Goal: Task Accomplishment & Management: Use online tool/utility

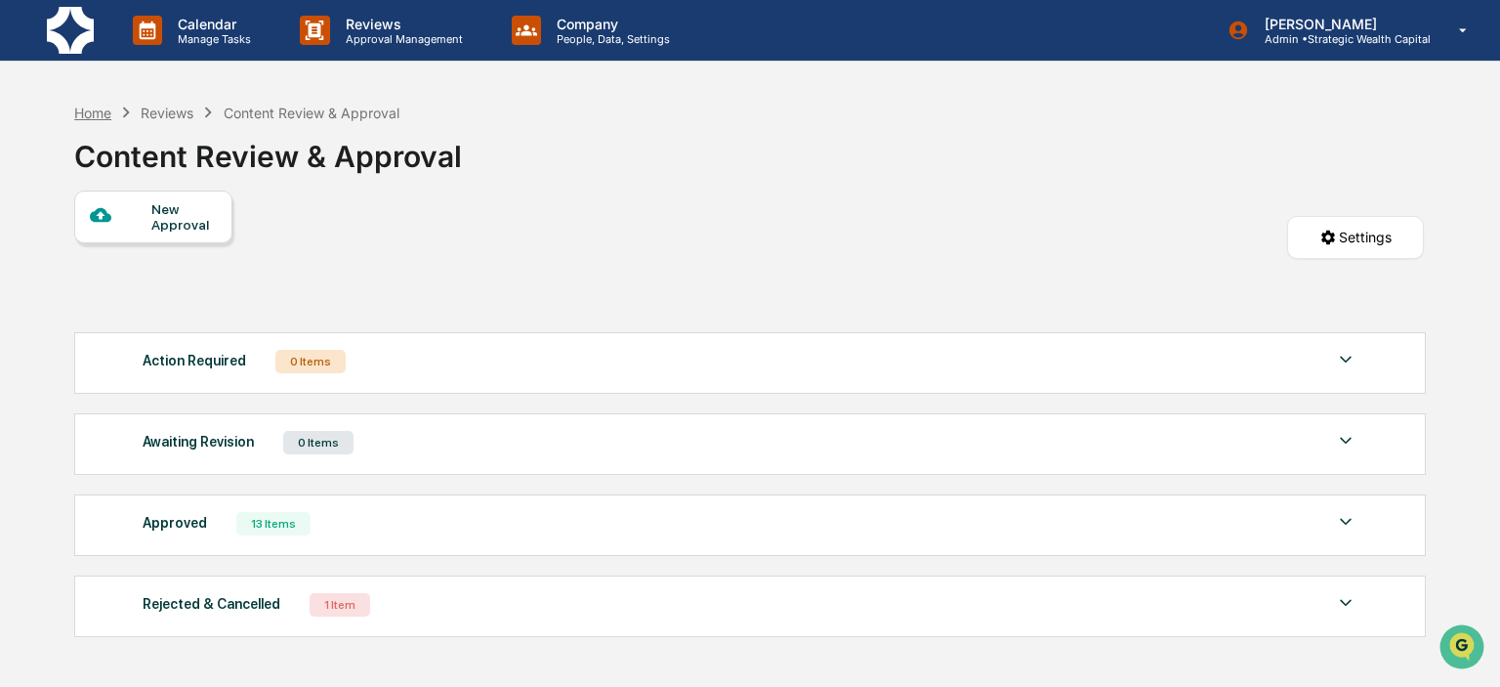
click at [99, 115] on div "Home" at bounding box center [92, 113] width 37 height 17
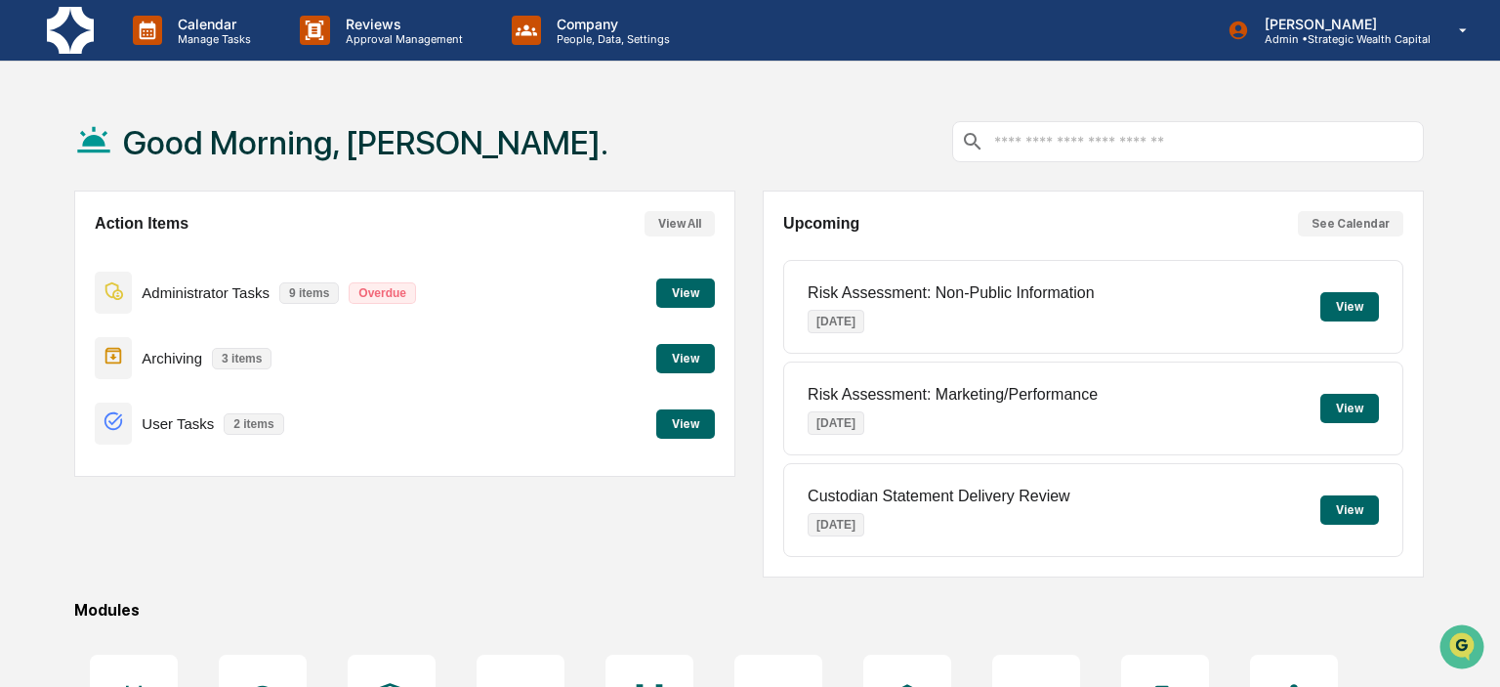
click at [684, 360] on button "View" at bounding box center [685, 358] width 59 height 29
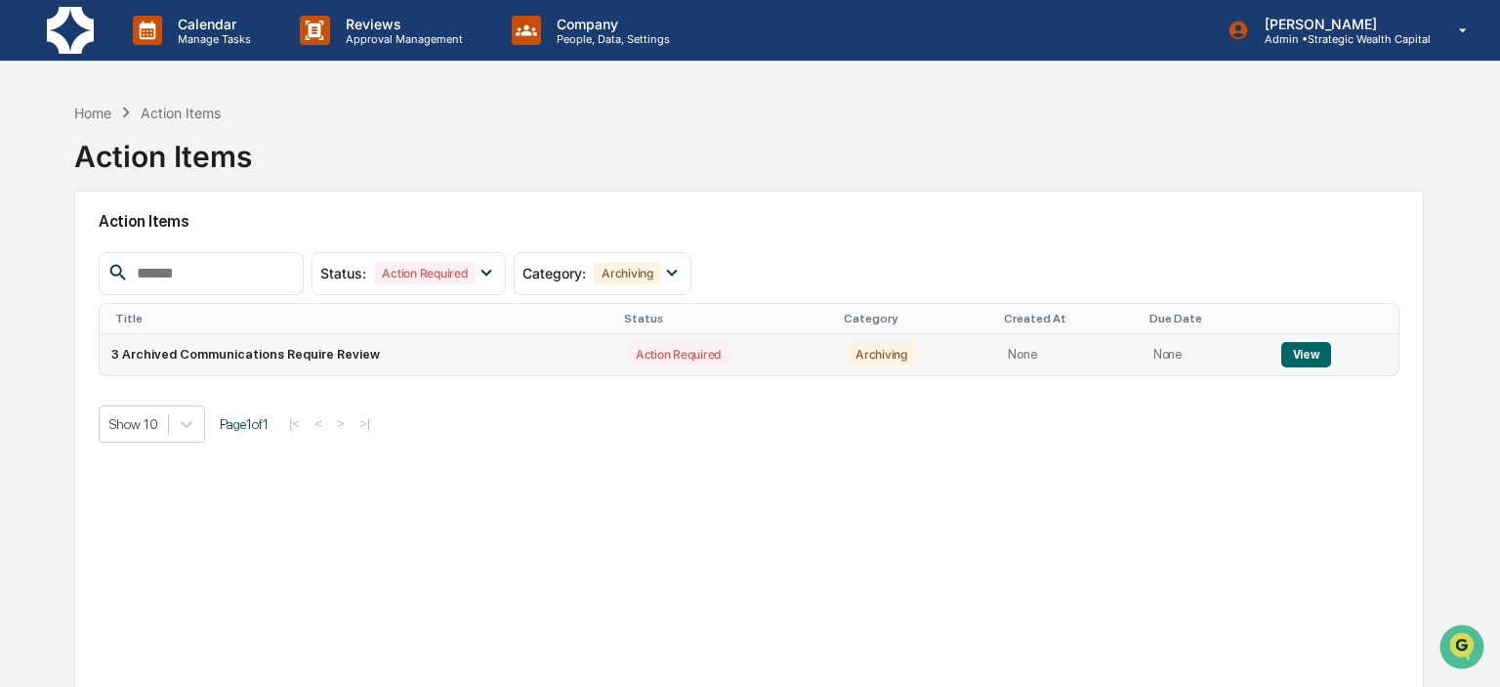
click at [1295, 359] on button "View" at bounding box center [1306, 354] width 50 height 25
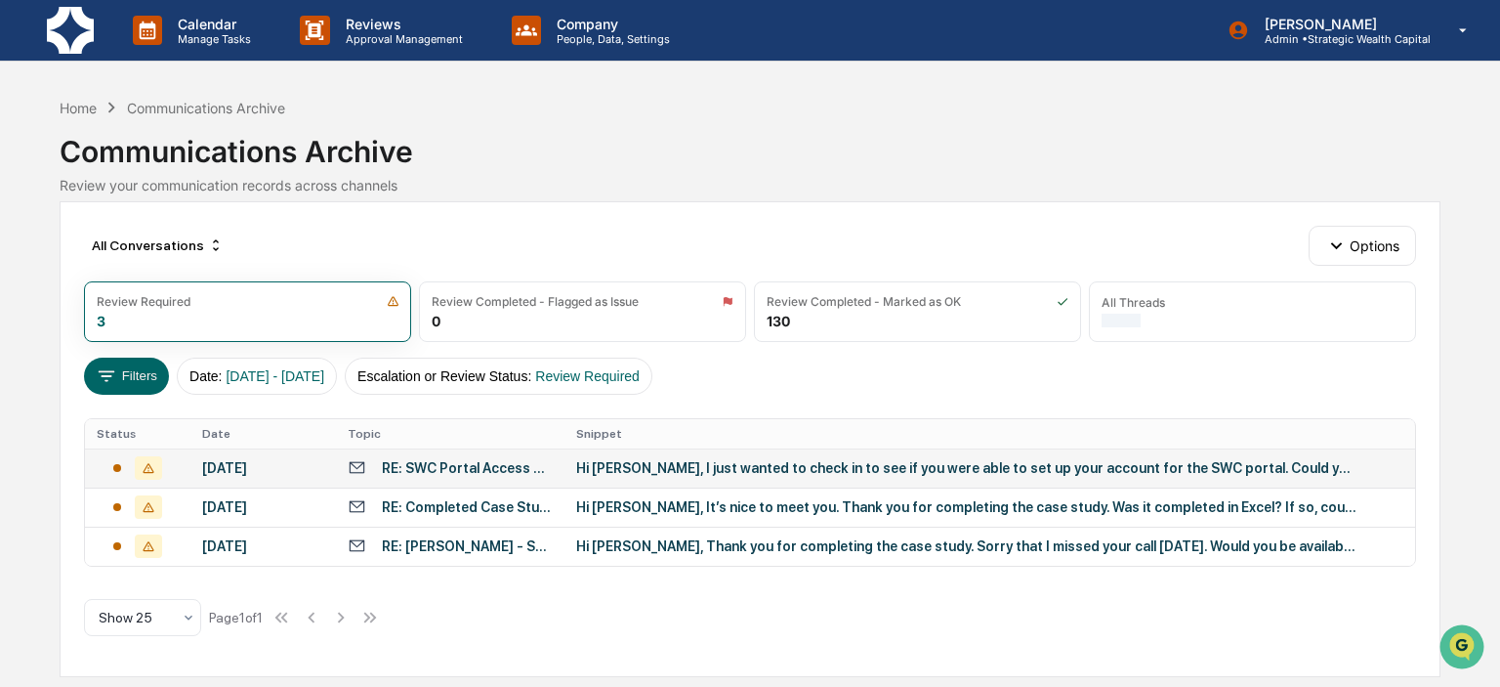
click at [703, 475] on td "Hi [PERSON_NAME], I just wanted to check in to see if you were able to set up y…" at bounding box center [990, 467] width 850 height 39
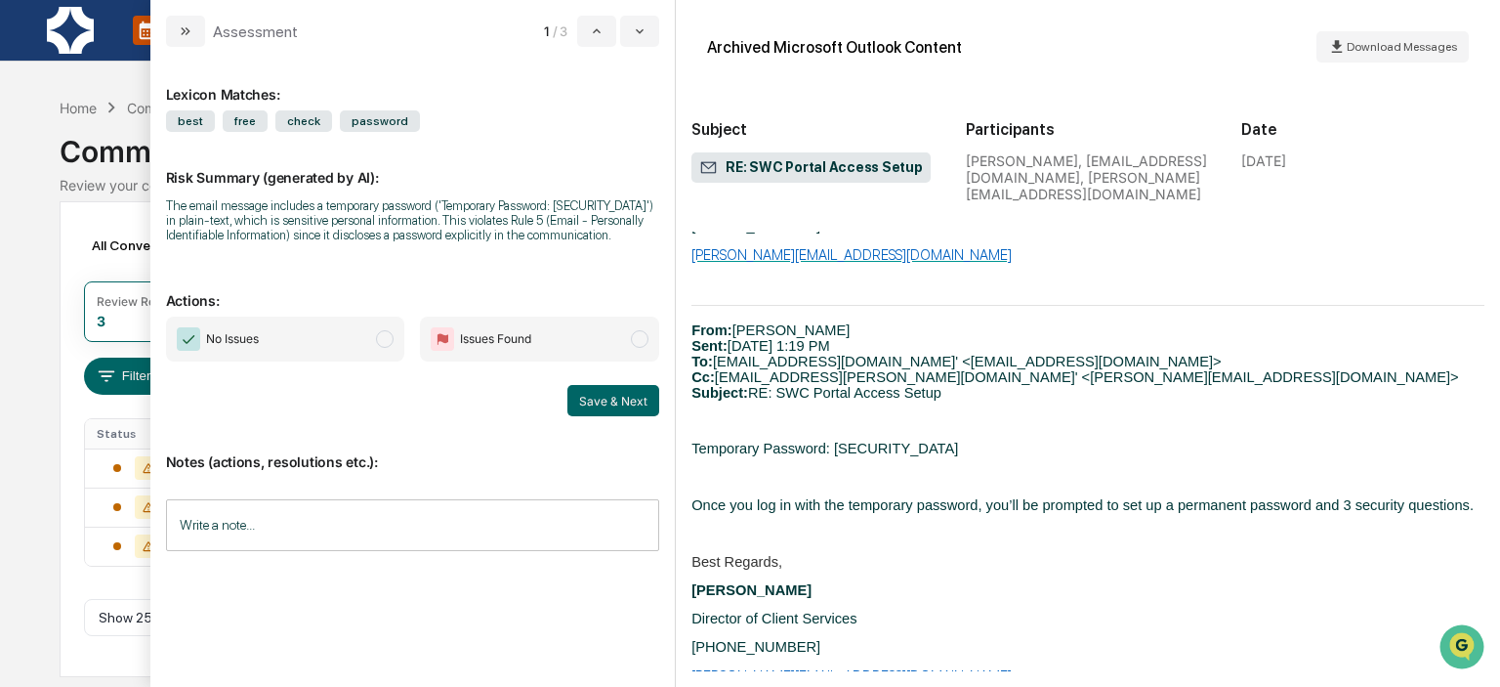
scroll to position [610, 0]
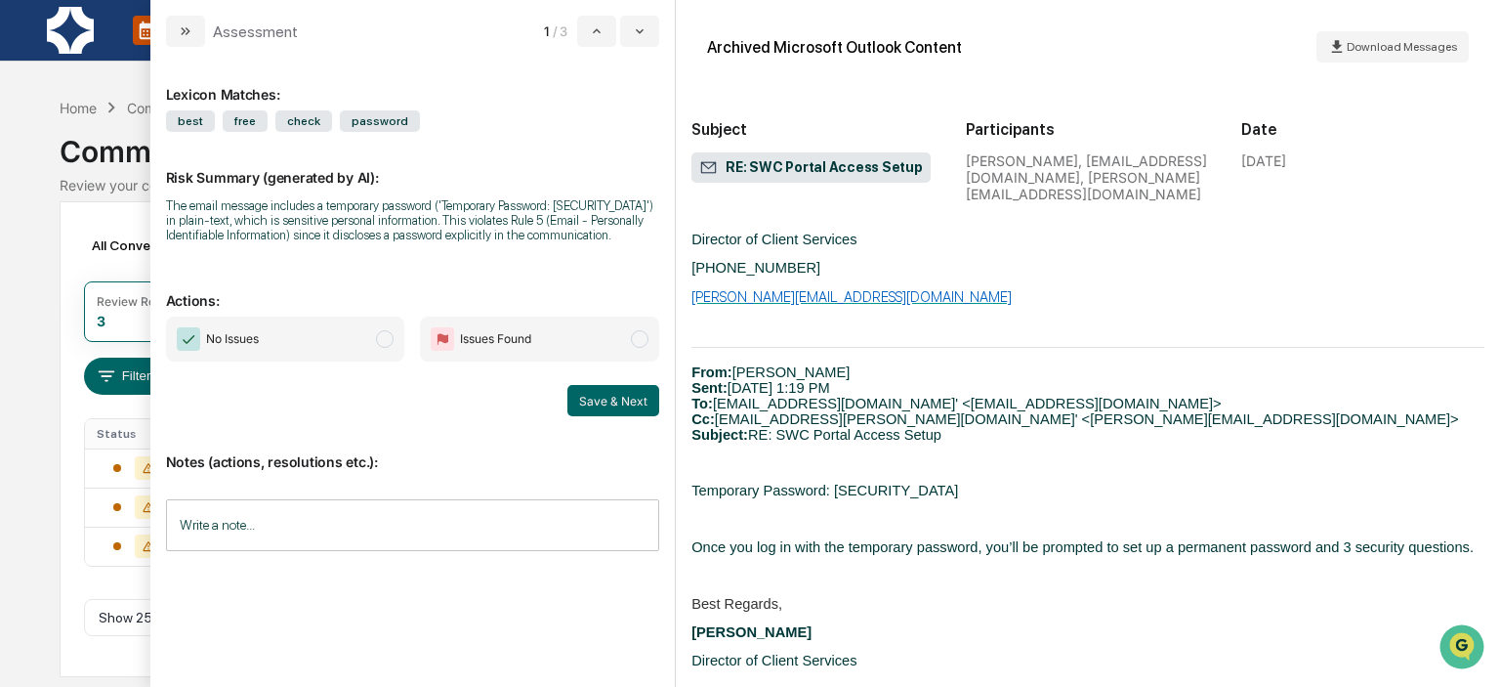
click at [386, 336] on span "modal" at bounding box center [385, 339] width 18 height 18
click at [608, 401] on button "Save & Next" at bounding box center [613, 400] width 92 height 31
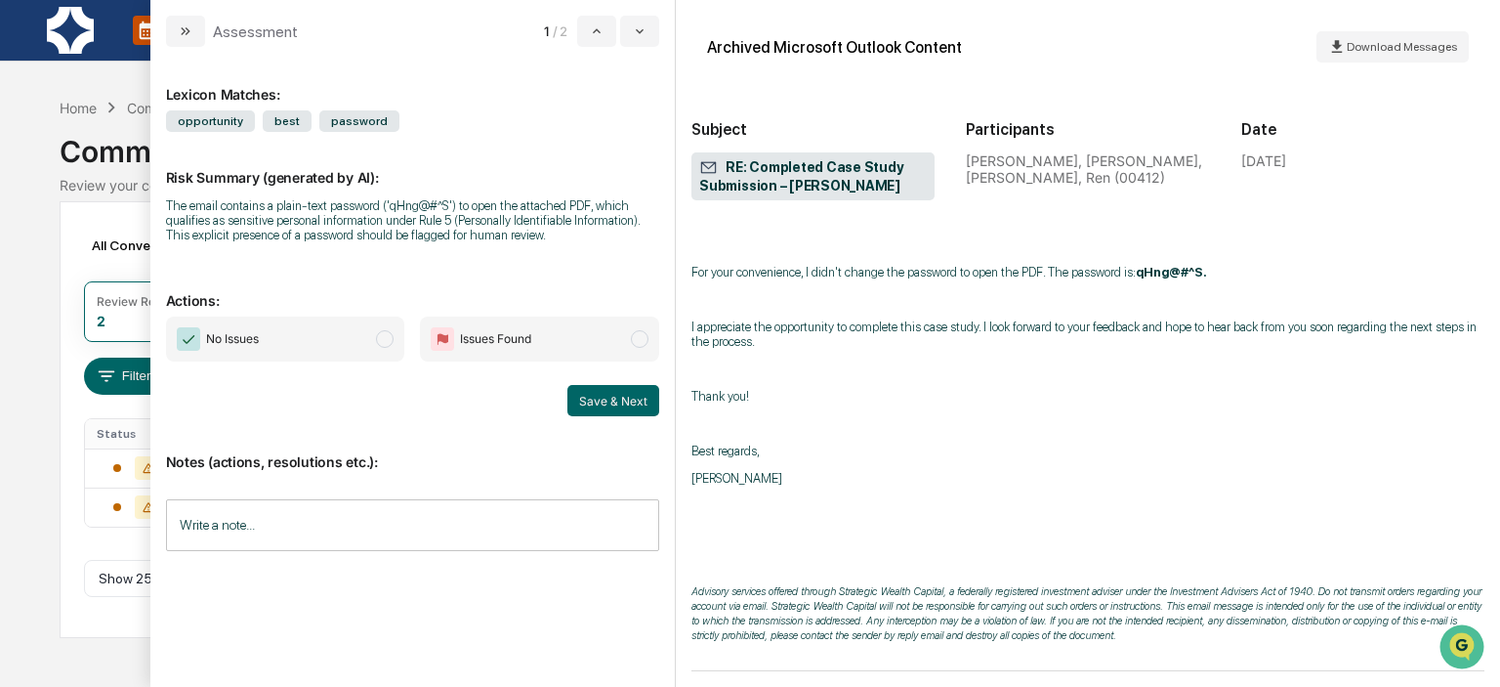
scroll to position [981, 0]
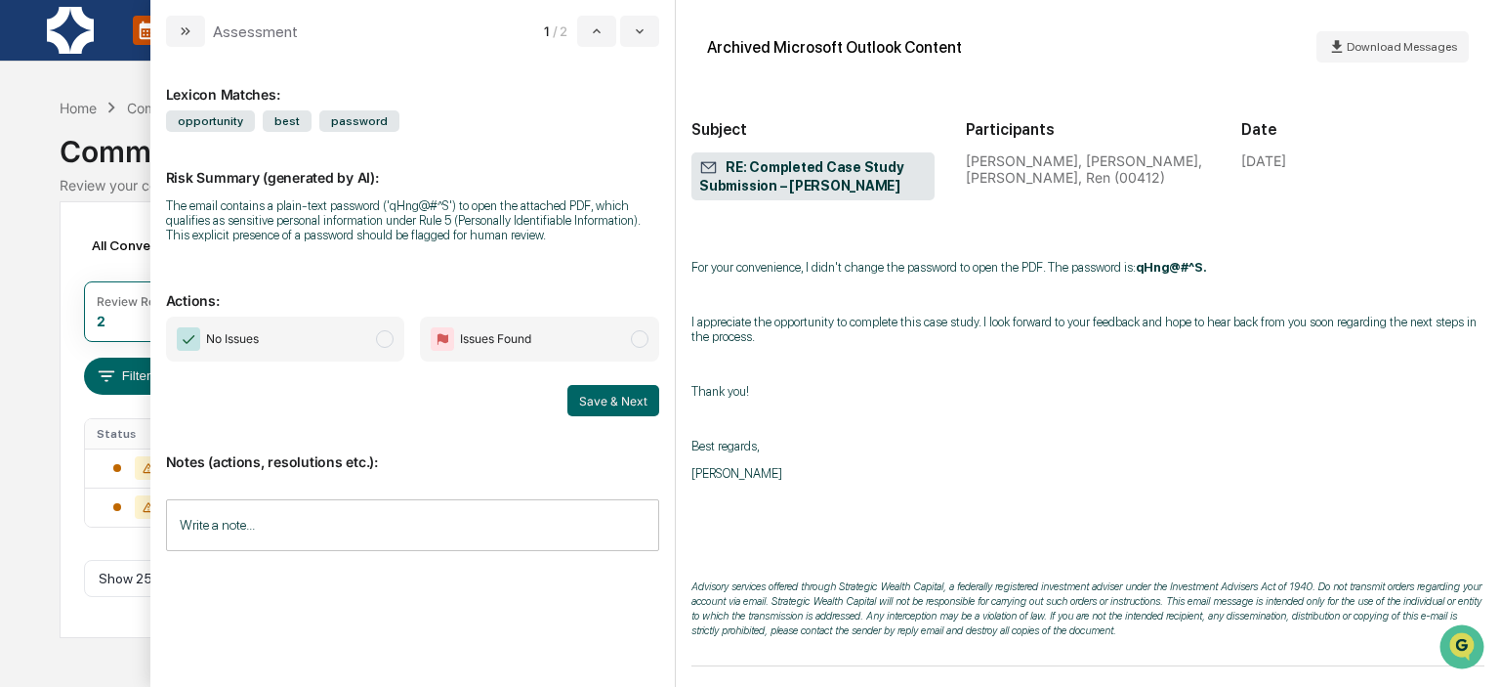
click at [387, 333] on span "modal" at bounding box center [385, 339] width 18 height 18
click at [579, 399] on button "Save & Next" at bounding box center [613, 400] width 92 height 31
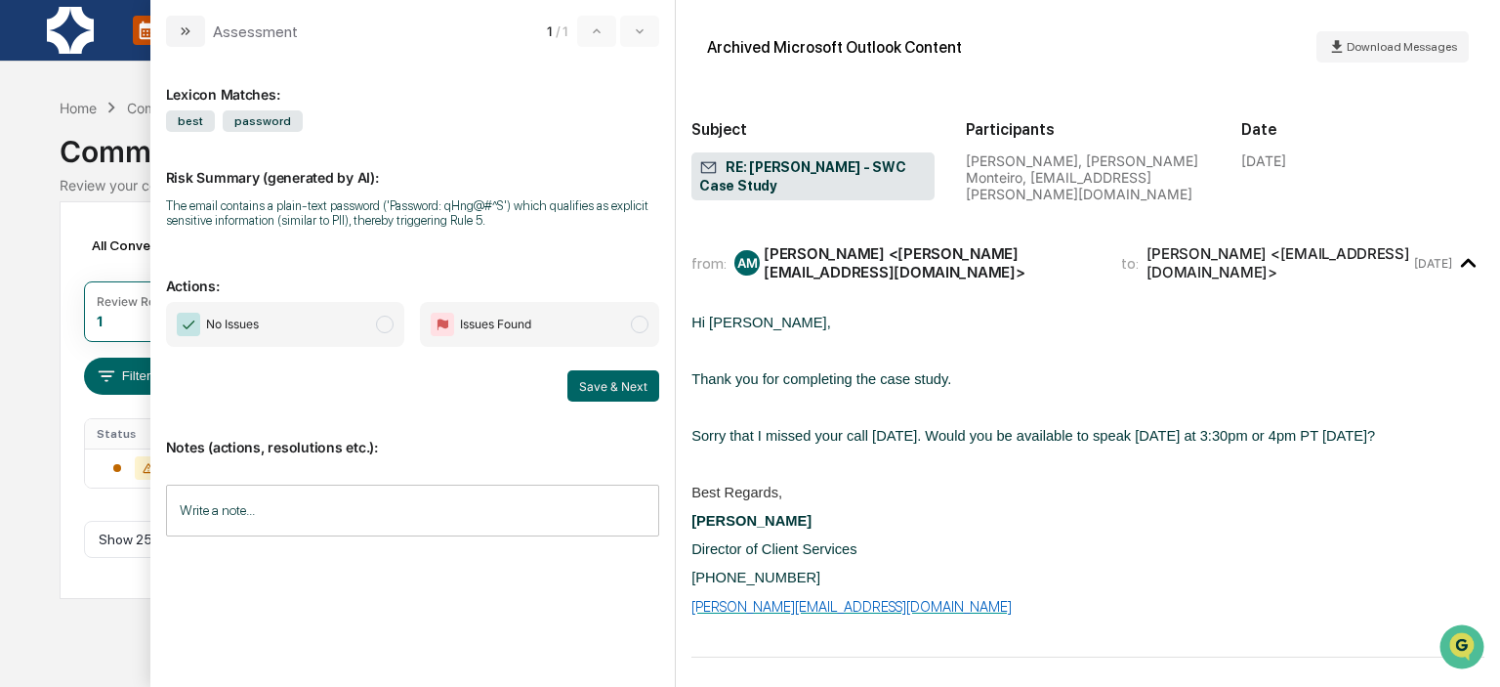
scroll to position [112, 0]
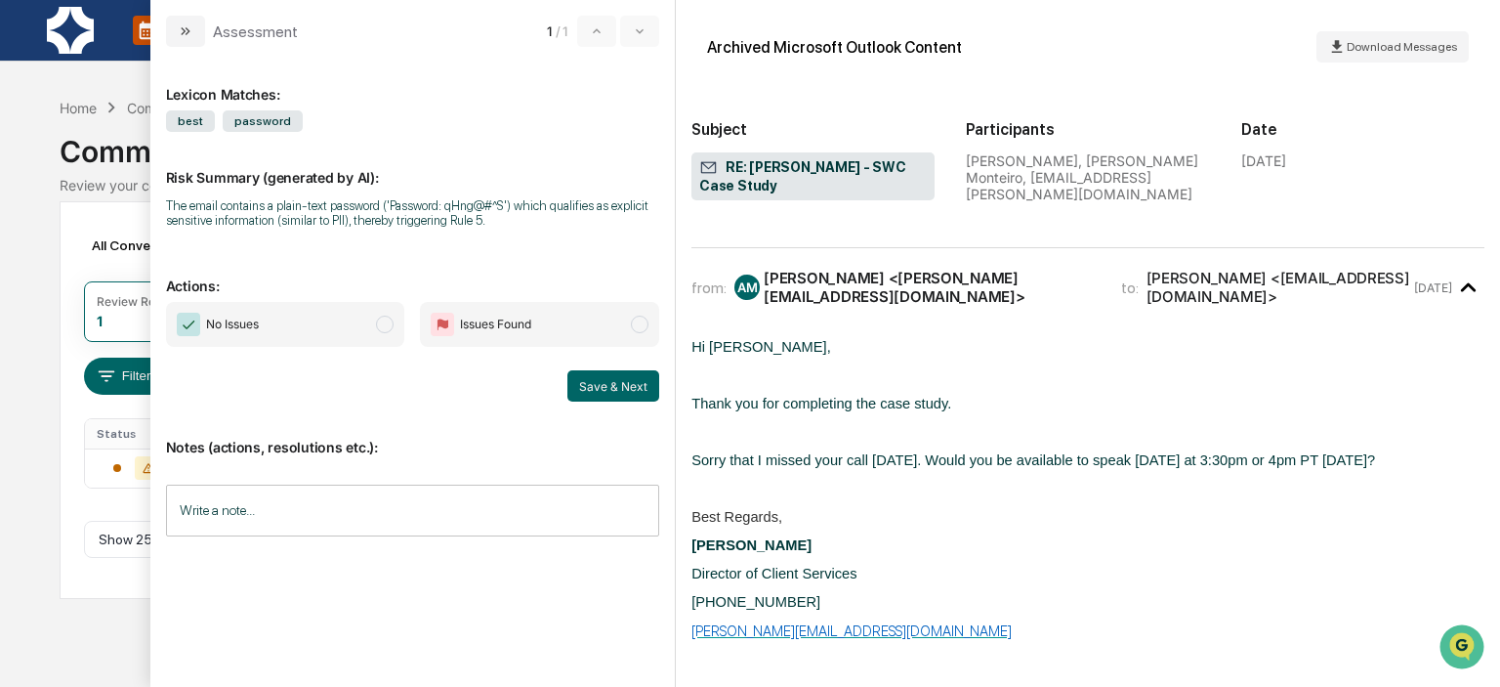
click at [384, 327] on span "modal" at bounding box center [385, 324] width 18 height 18
click at [604, 381] on button "Save & Next" at bounding box center [613, 385] width 92 height 31
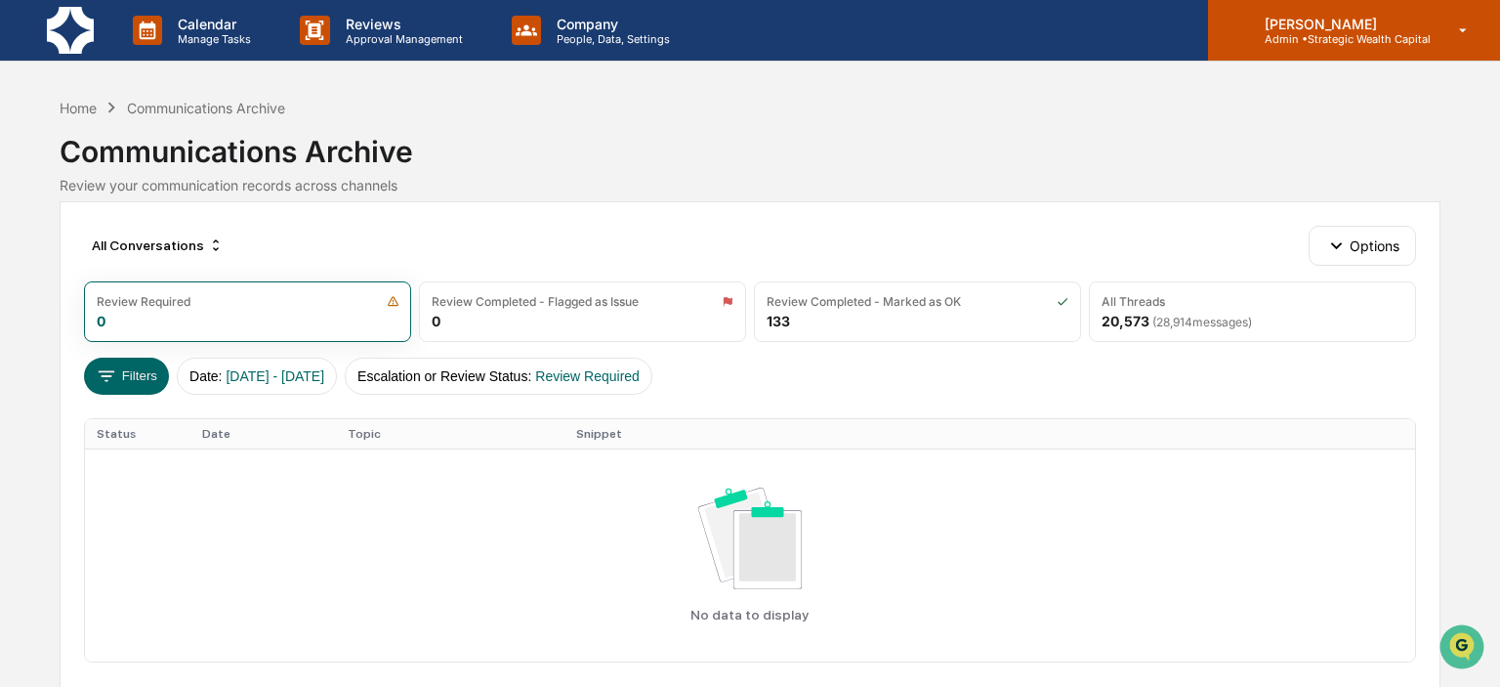
click at [1346, 24] on p "[PERSON_NAME]" at bounding box center [1340, 24] width 182 height 17
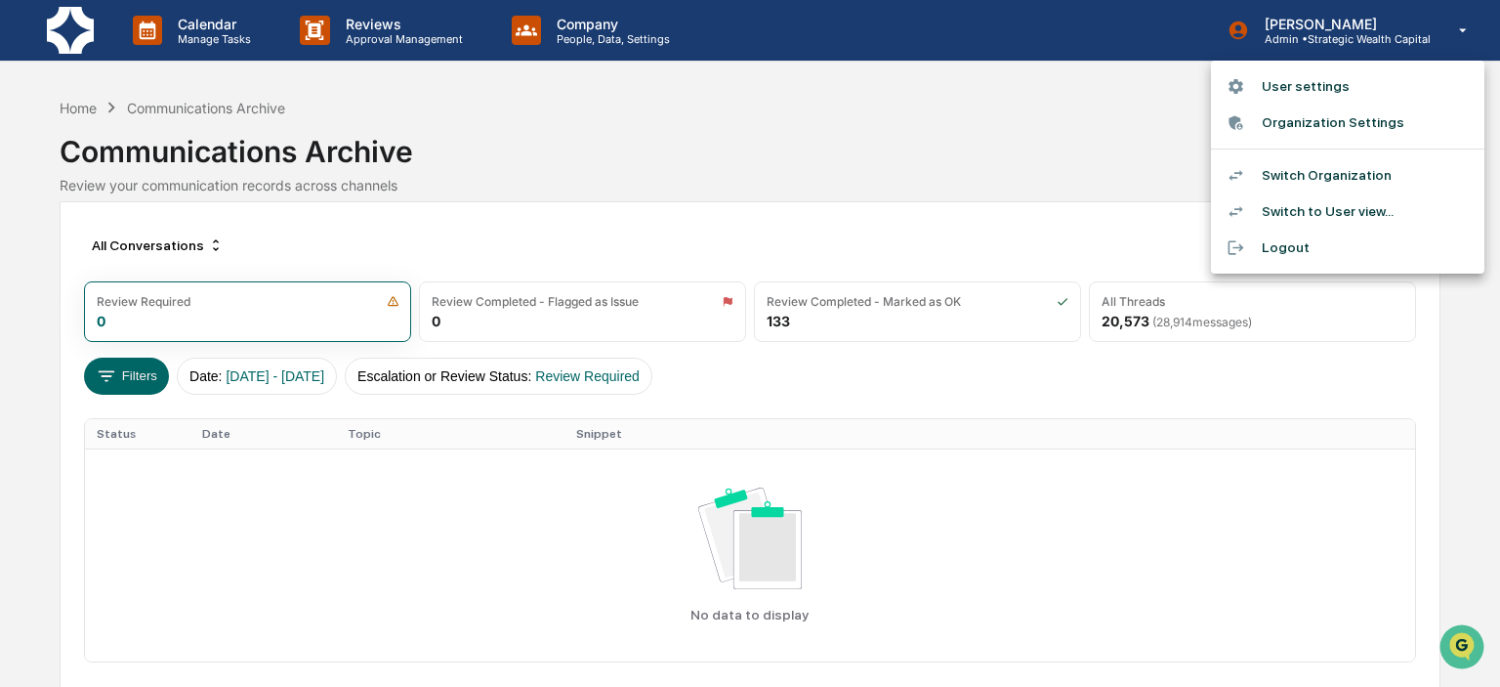
click at [1275, 253] on li "Logout" at bounding box center [1347, 248] width 273 height 36
